Goal: Contribute content: Add original content to the website for others to see

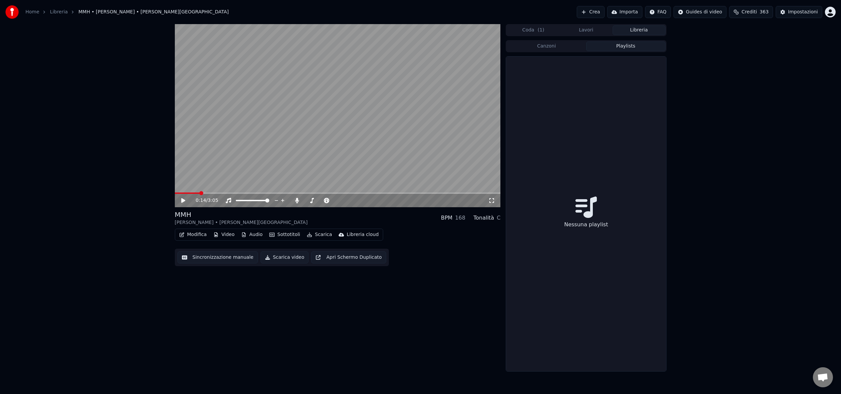
click at [623, 46] on button "Playlists" at bounding box center [625, 47] width 79 height 10
click at [628, 31] on button "Libreria" at bounding box center [638, 30] width 53 height 10
click at [640, 30] on button "Libreria" at bounding box center [638, 30] width 53 height 10
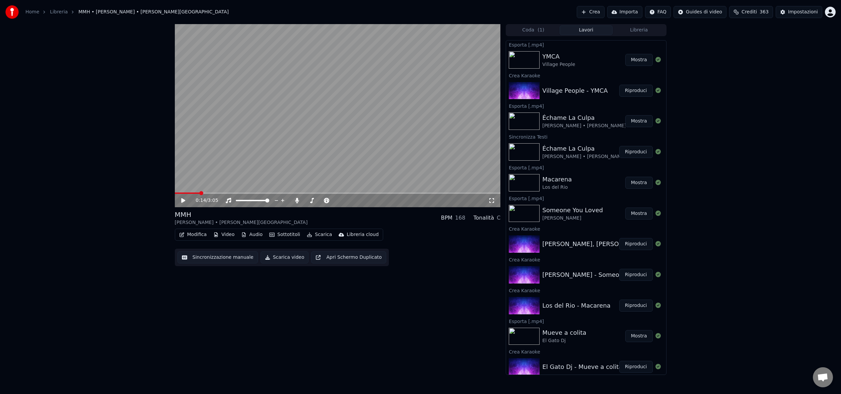
click at [584, 31] on button "Lavori" at bounding box center [586, 30] width 53 height 10
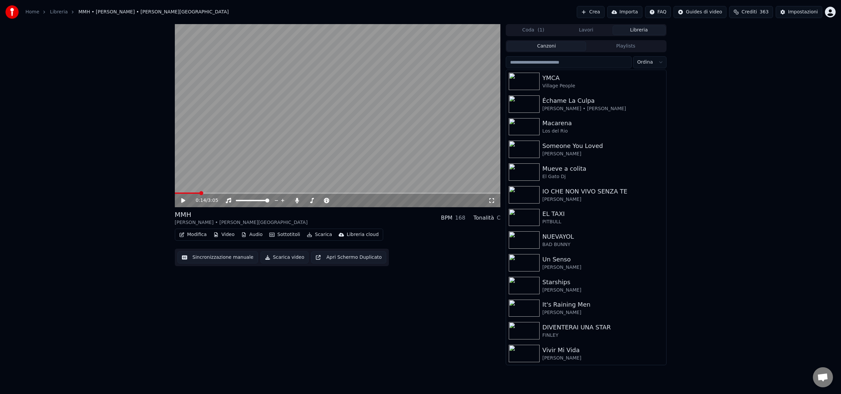
click at [633, 30] on button "Libreria" at bounding box center [638, 30] width 53 height 10
click at [561, 64] on input "search" at bounding box center [569, 62] width 126 height 12
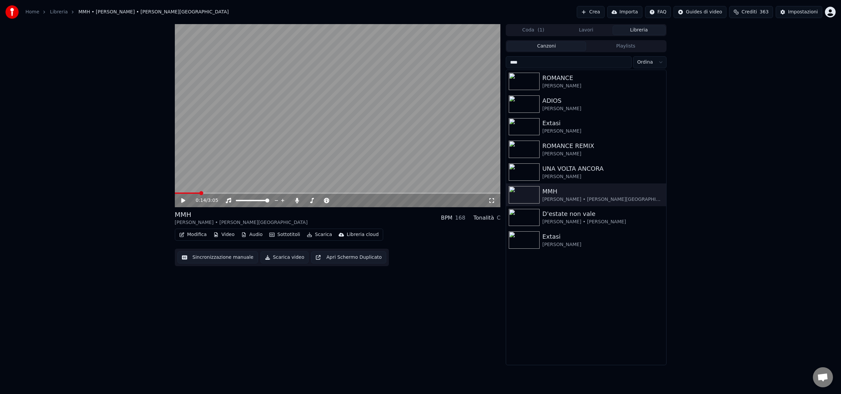
drag, startPoint x: 528, startPoint y: 62, endPoint x: 507, endPoint y: 62, distance: 20.8
click at [507, 62] on input "****" at bounding box center [569, 62] width 126 height 12
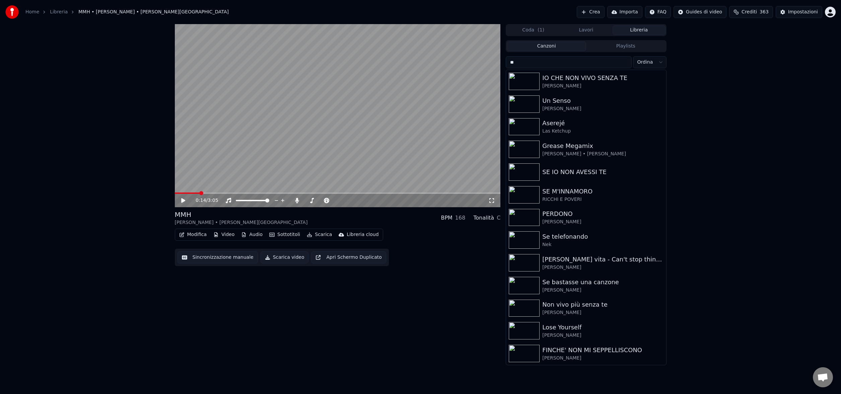
type input "*"
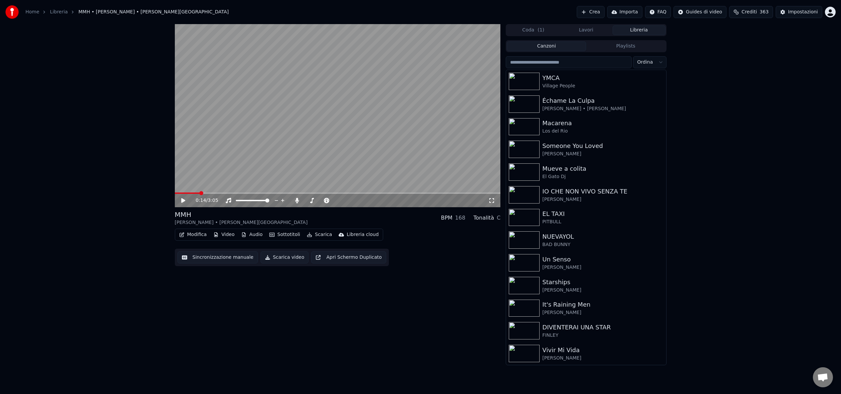
click at [591, 12] on button "Crea" at bounding box center [590, 12] width 27 height 12
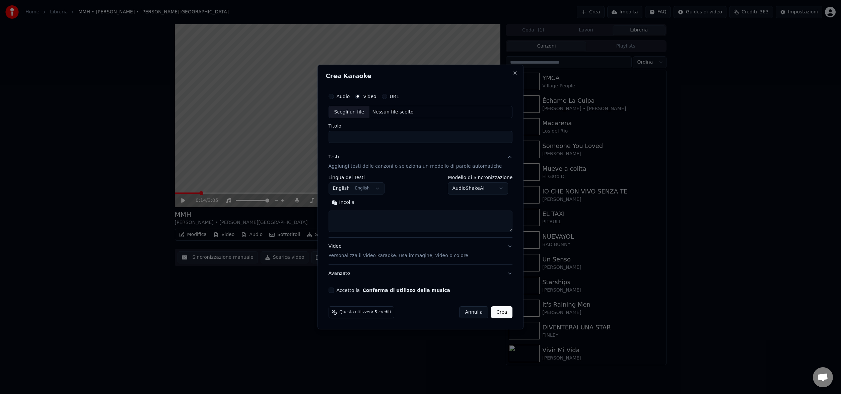
click at [383, 111] on div "Nessun file scelto" at bounding box center [392, 112] width 47 height 7
drag, startPoint x: 420, startPoint y: 137, endPoint x: 403, endPoint y: 136, distance: 17.8
click at [403, 136] on input "**********" at bounding box center [421, 137] width 184 height 12
click at [376, 137] on input "**********" at bounding box center [421, 137] width 184 height 12
type input "**********"
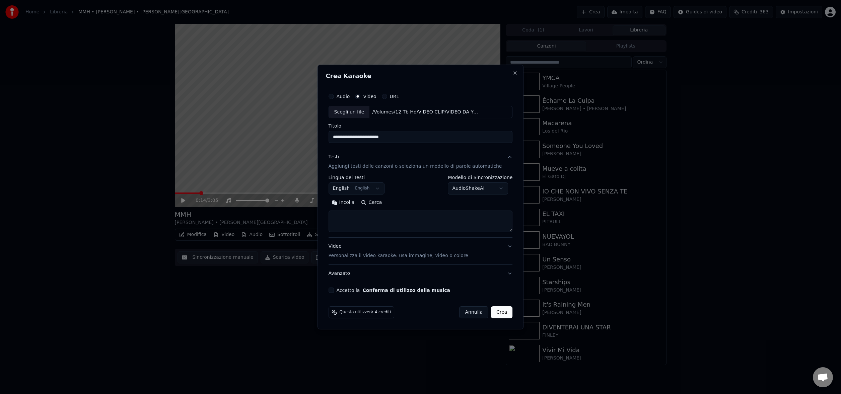
click at [372, 187] on button "English English" at bounding box center [357, 189] width 56 height 12
select select "**"
click at [382, 204] on button "Cerca" at bounding box center [371, 203] width 27 height 11
type textarea "**********"
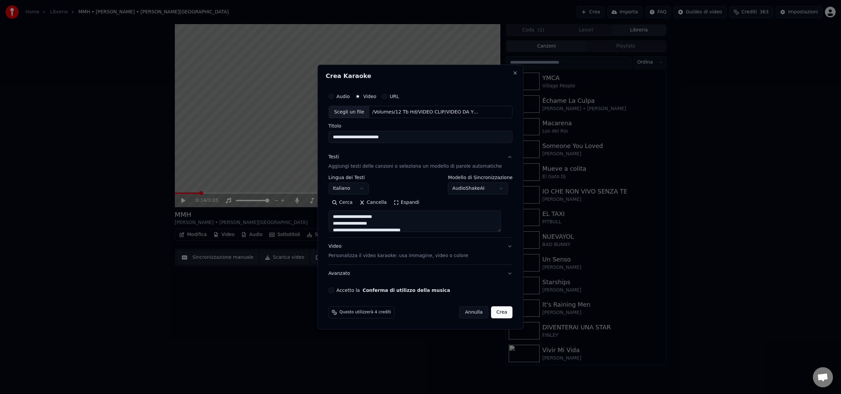
click at [334, 291] on button "Accetto la Conferma di utilizzo della musica" at bounding box center [331, 290] width 5 height 5
click at [496, 312] on button "Crea" at bounding box center [501, 312] width 21 height 12
select select
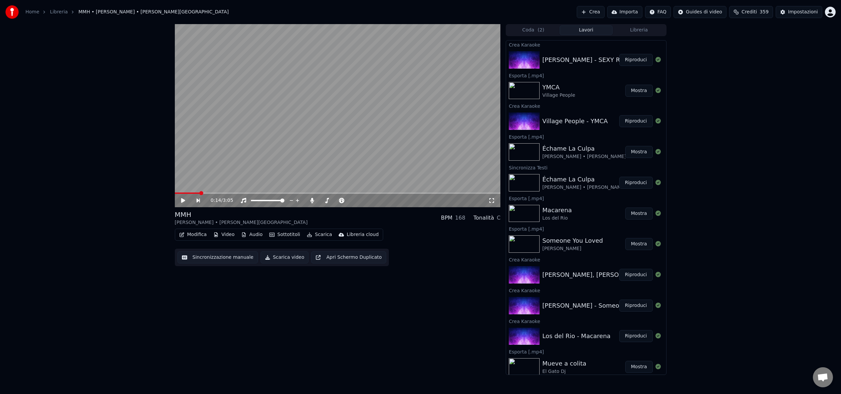
click at [634, 61] on button "Riproduci" at bounding box center [635, 60] width 33 height 12
click at [217, 193] on span at bounding box center [338, 193] width 326 height 1
click at [261, 192] on video at bounding box center [338, 115] width 326 height 183
click at [261, 193] on span at bounding box center [338, 193] width 326 height 1
click at [181, 201] on icon at bounding box center [188, 200] width 16 height 5
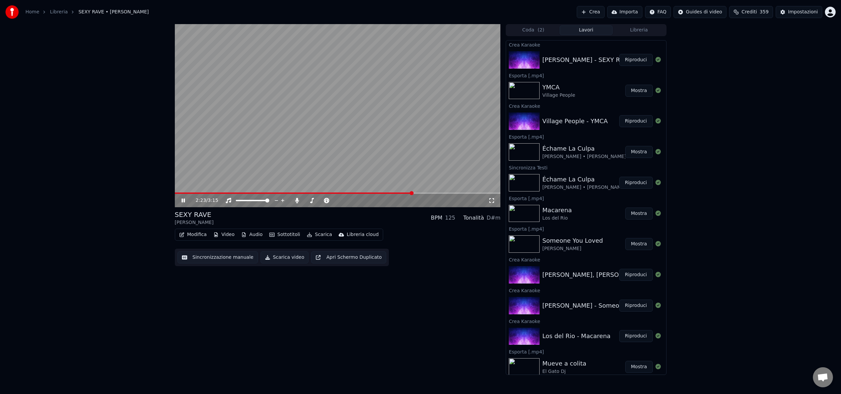
click at [412, 193] on span at bounding box center [338, 193] width 326 height 1
click at [183, 201] on icon at bounding box center [188, 200] width 16 height 5
click at [318, 232] on button "Scarica" at bounding box center [319, 234] width 30 height 9
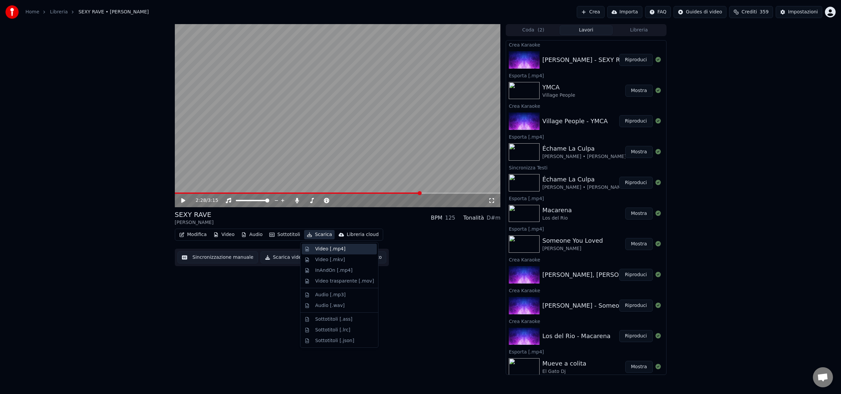
click at [325, 252] on div "Video [.mp4]" at bounding box center [339, 249] width 75 height 11
